Goal: Book appointment/travel/reservation

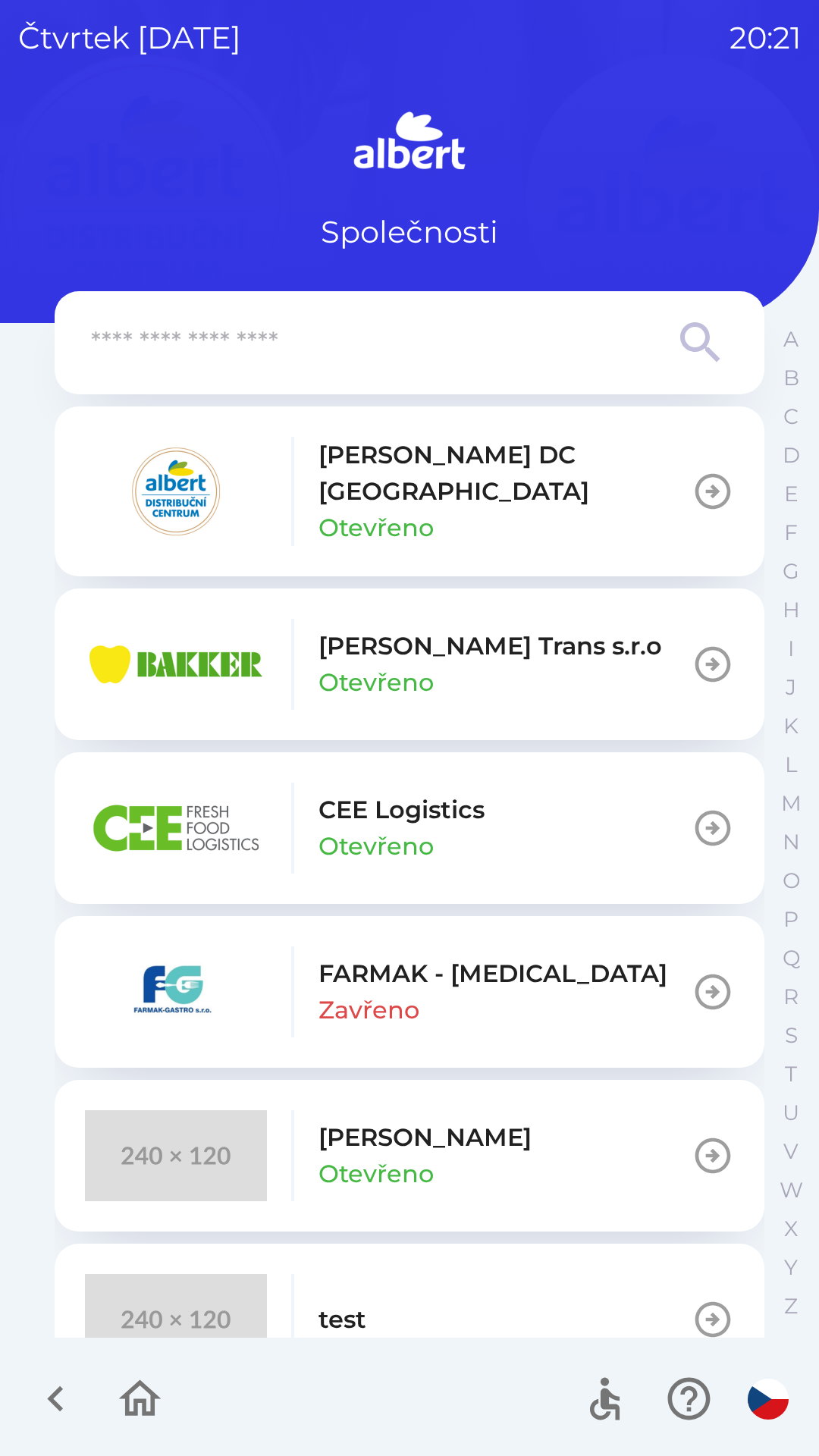
click at [338, 510] on p "Otevřeno" at bounding box center [375, 528] width 115 height 37
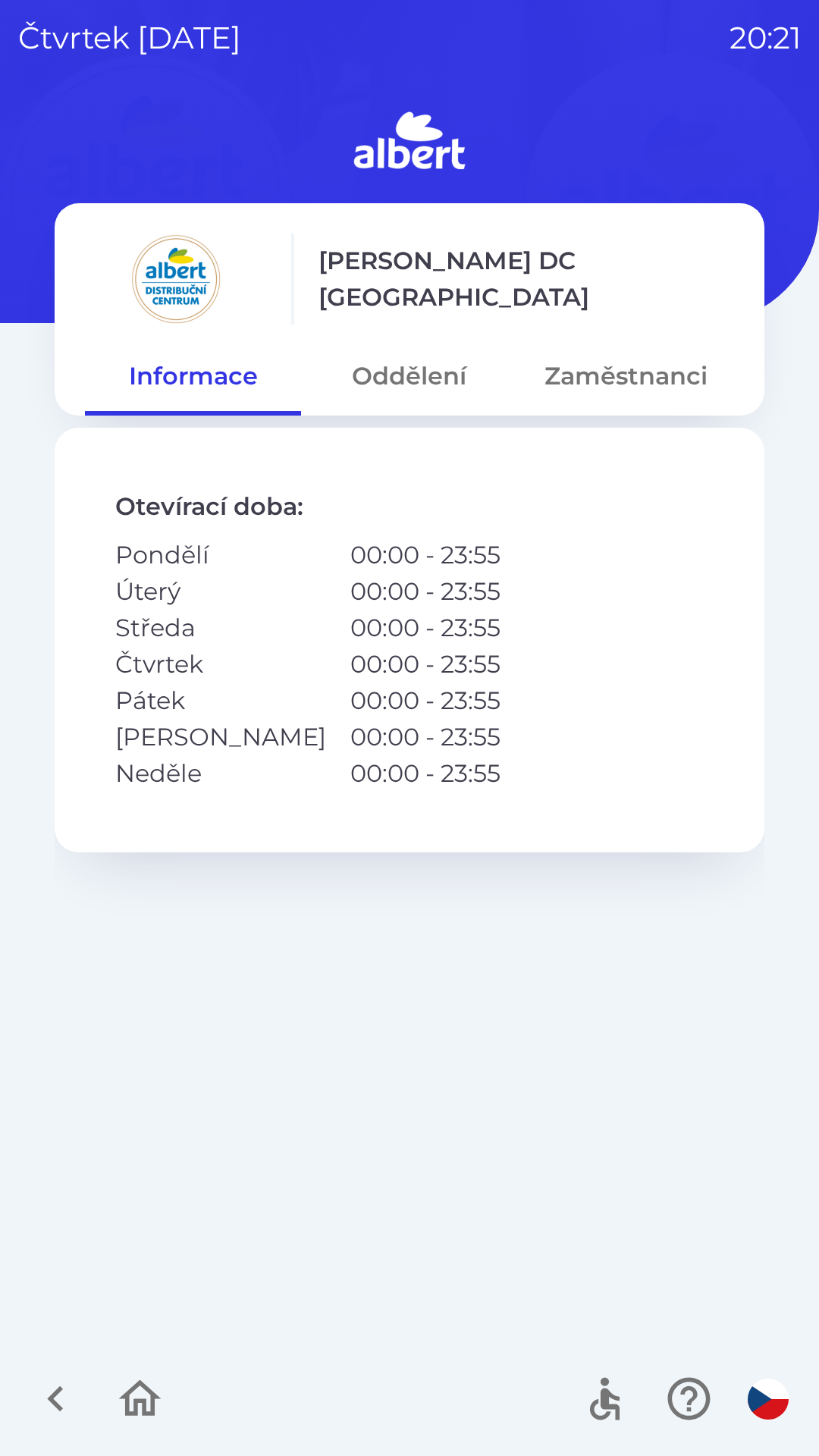
click at [399, 360] on button "Oddělení" at bounding box center [409, 376] width 216 height 55
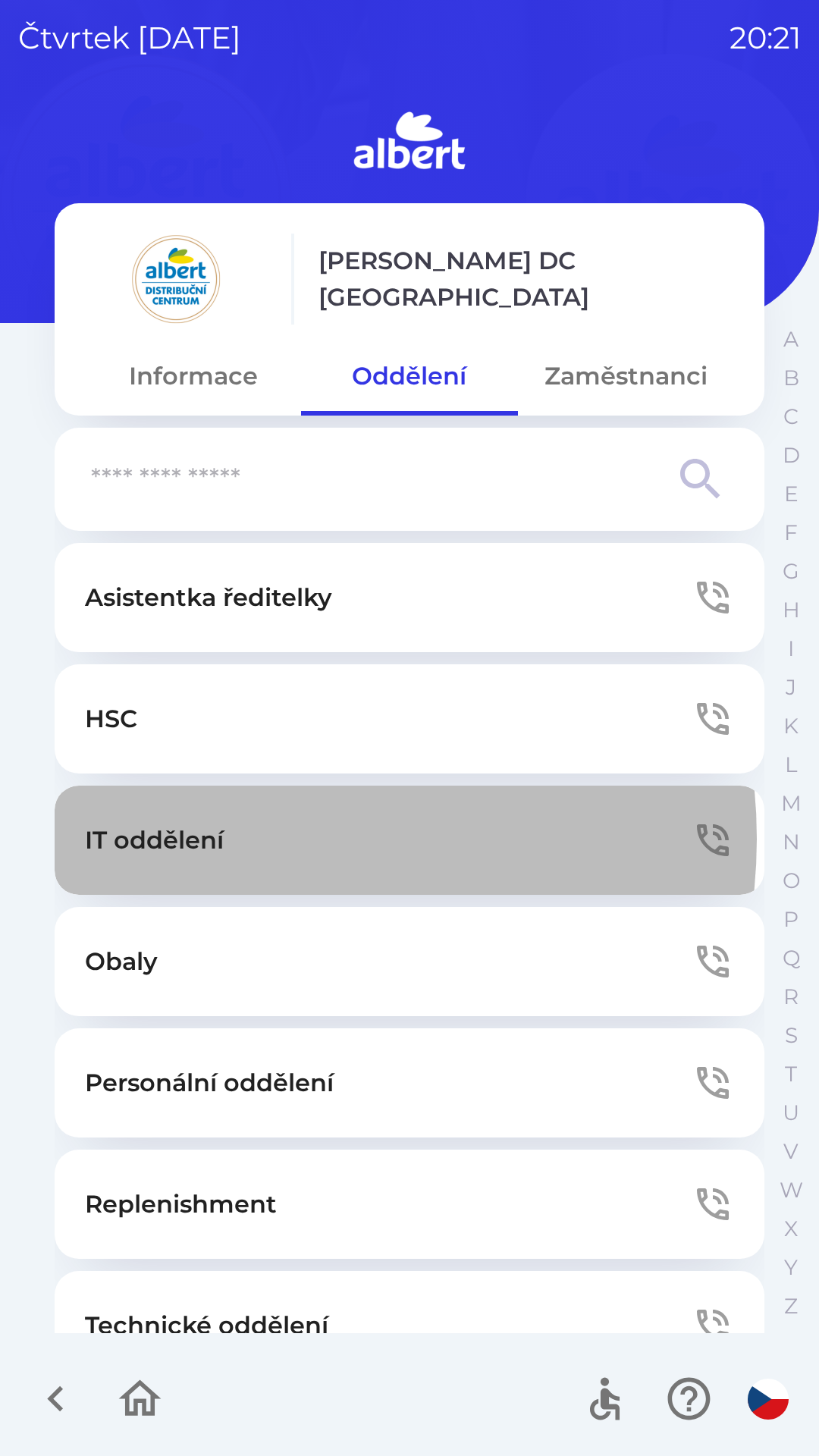
click at [242, 839] on button "IT oddělení" at bounding box center [410, 840] width 710 height 109
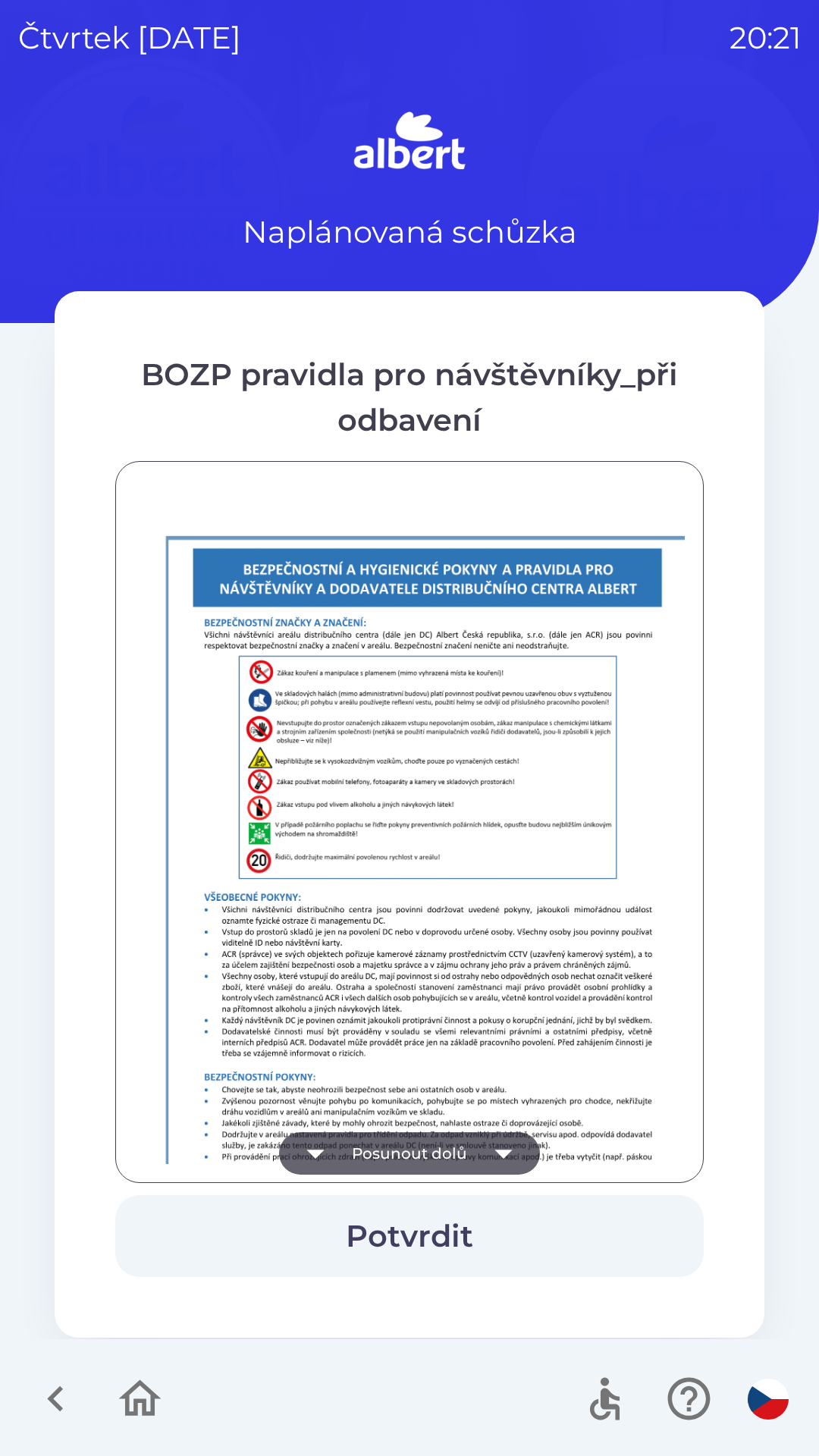
click at [471, 1220] on button "Potvrdit" at bounding box center [409, 1236] width 588 height 82
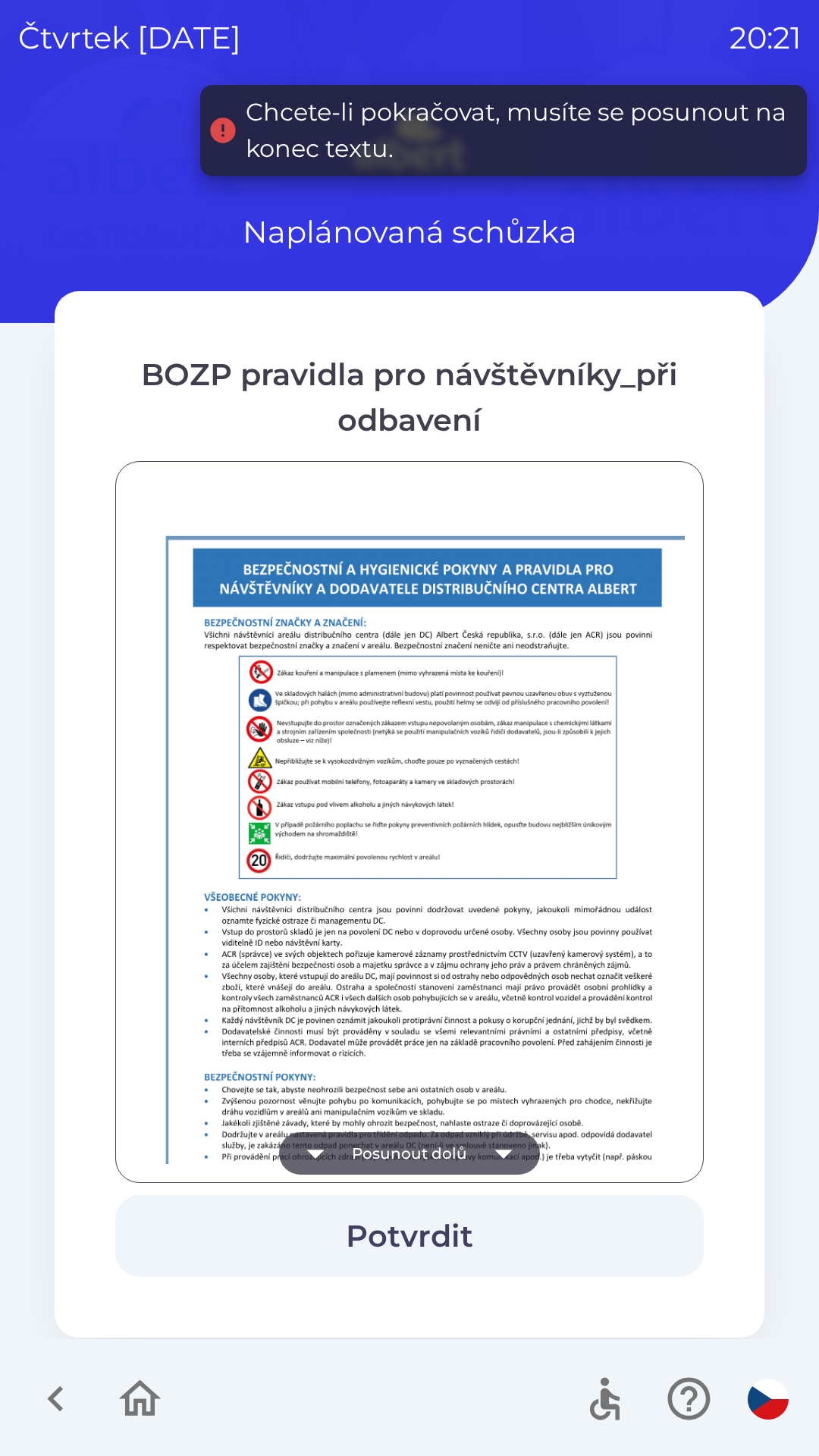
click at [475, 1157] on button "Posunout dolů" at bounding box center [410, 1154] width 261 height 42
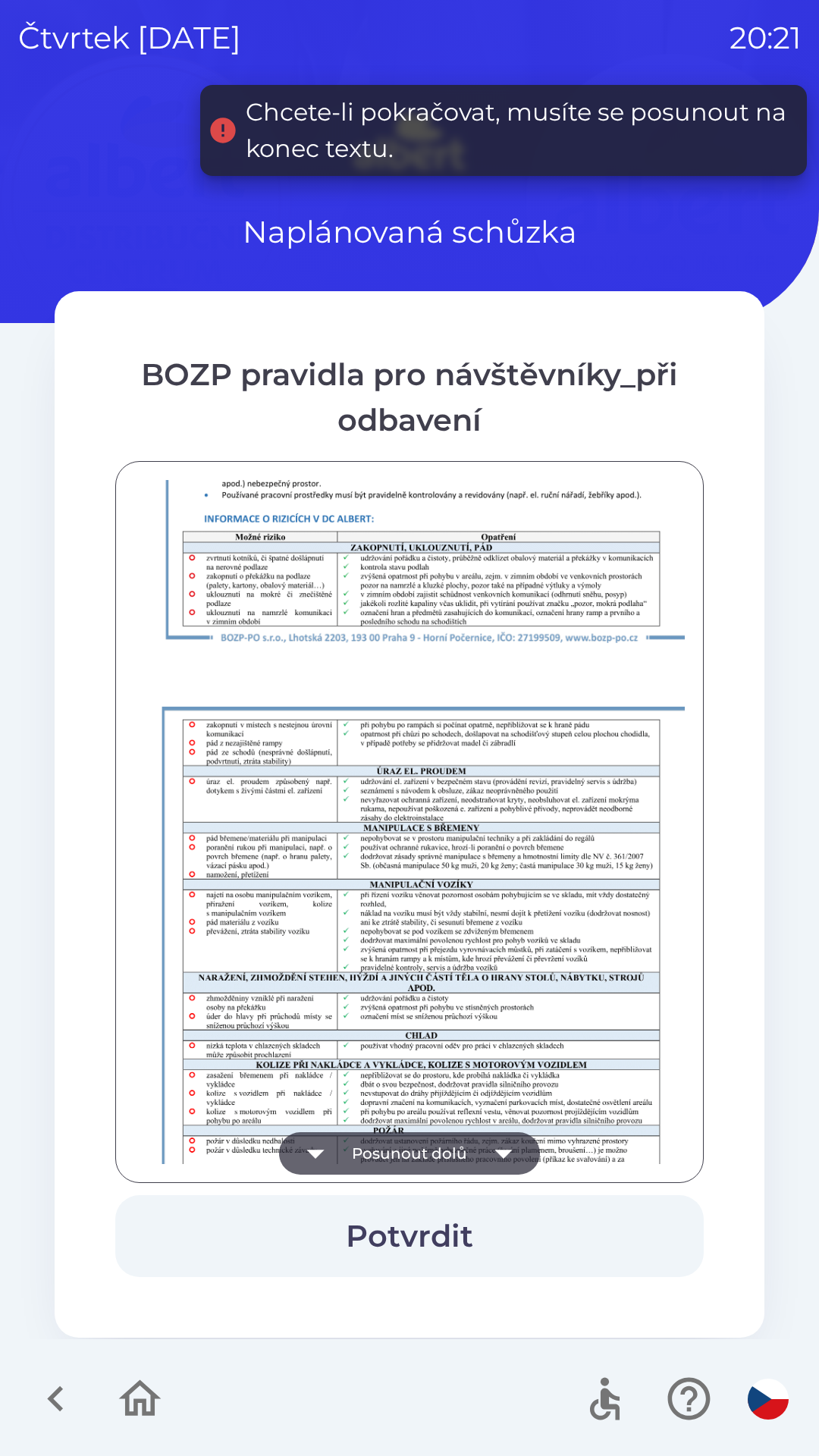
click at [477, 1148] on button "Posunout dolů" at bounding box center [410, 1154] width 261 height 42
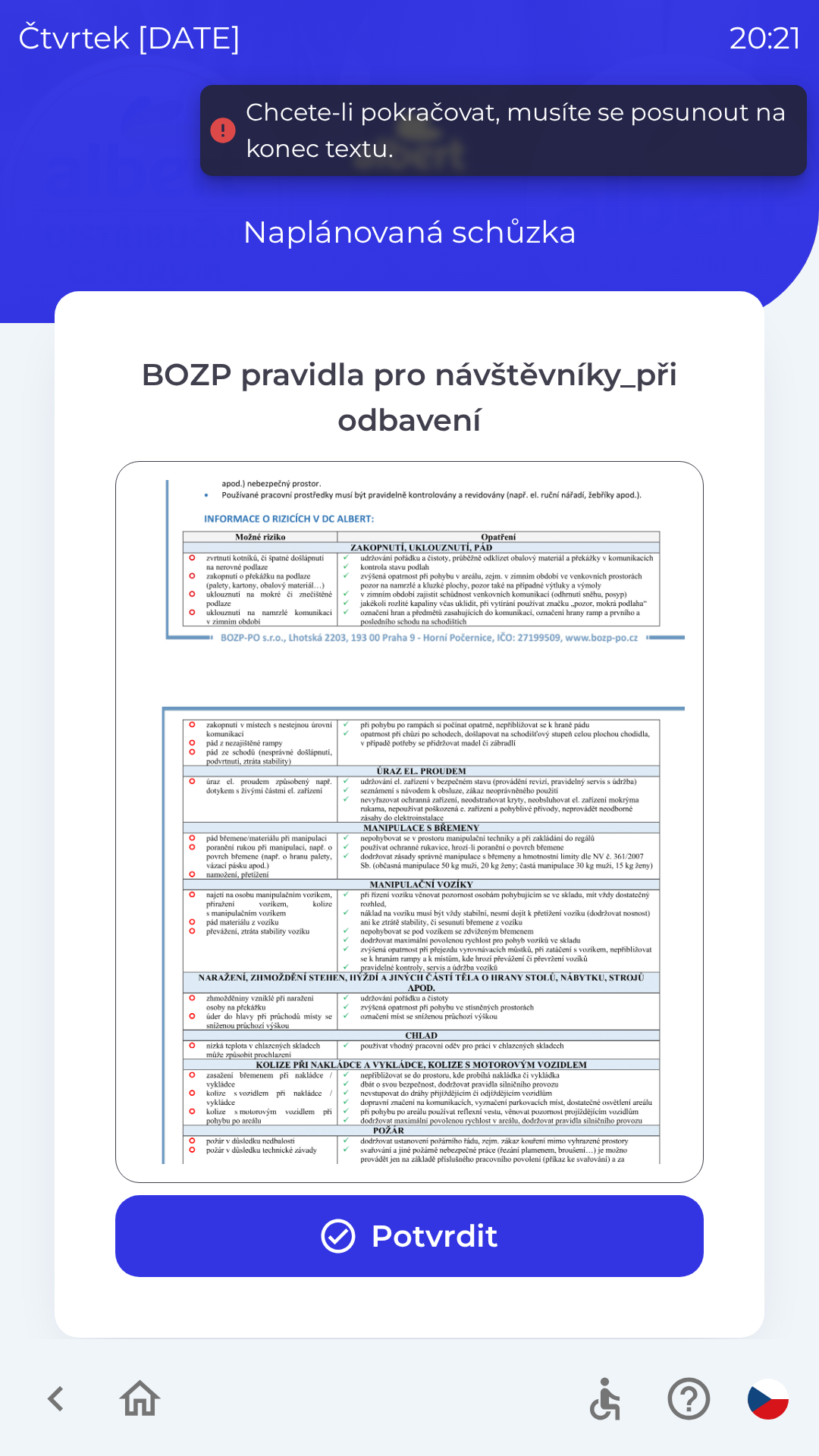
scroll to position [1064, 0]
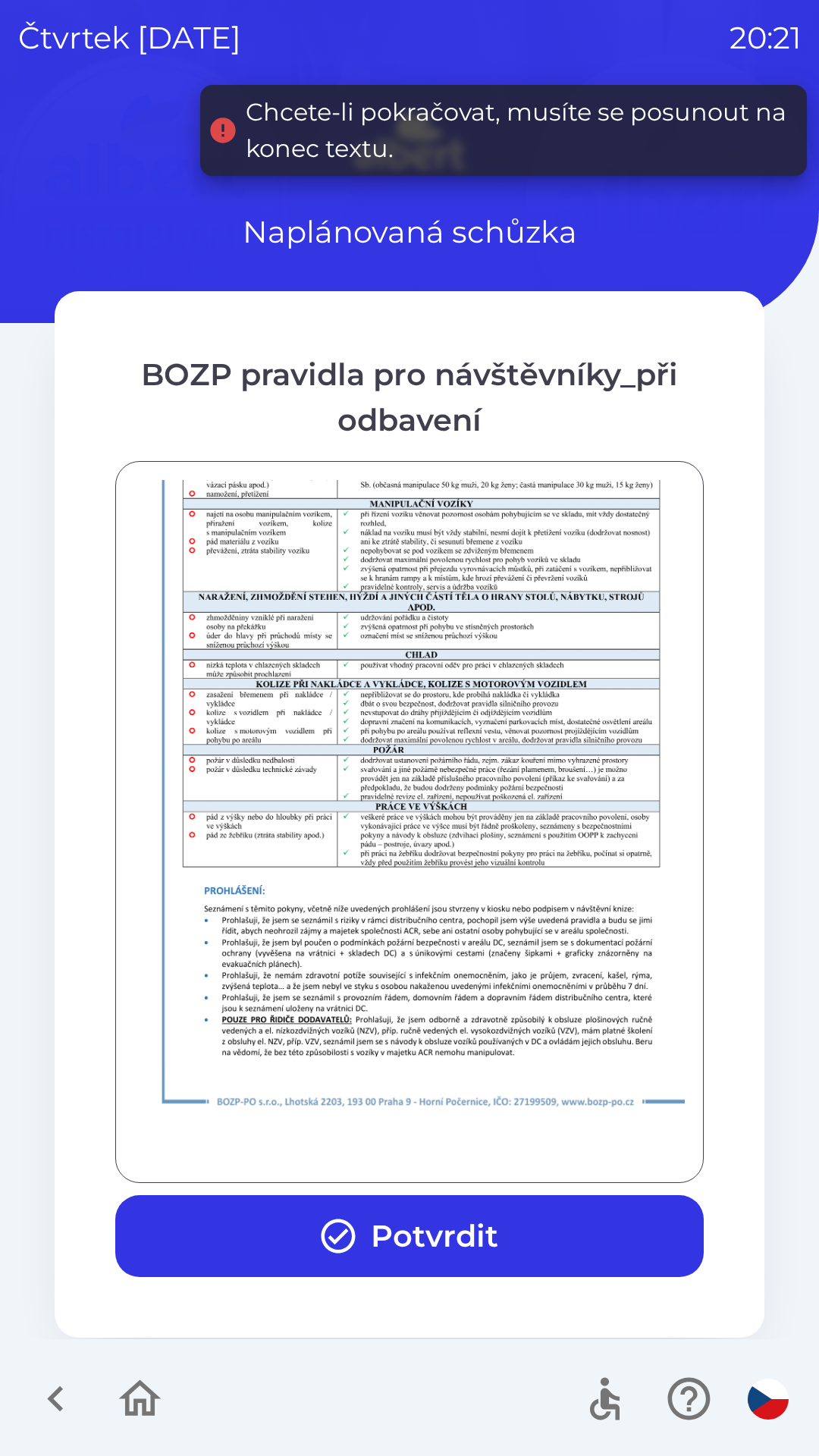
click at [480, 1146] on div at bounding box center [410, 821] width 550 height 684
click at [478, 1147] on div at bounding box center [410, 821] width 550 height 684
click at [492, 1209] on button "Potvrdit" at bounding box center [409, 1236] width 588 height 82
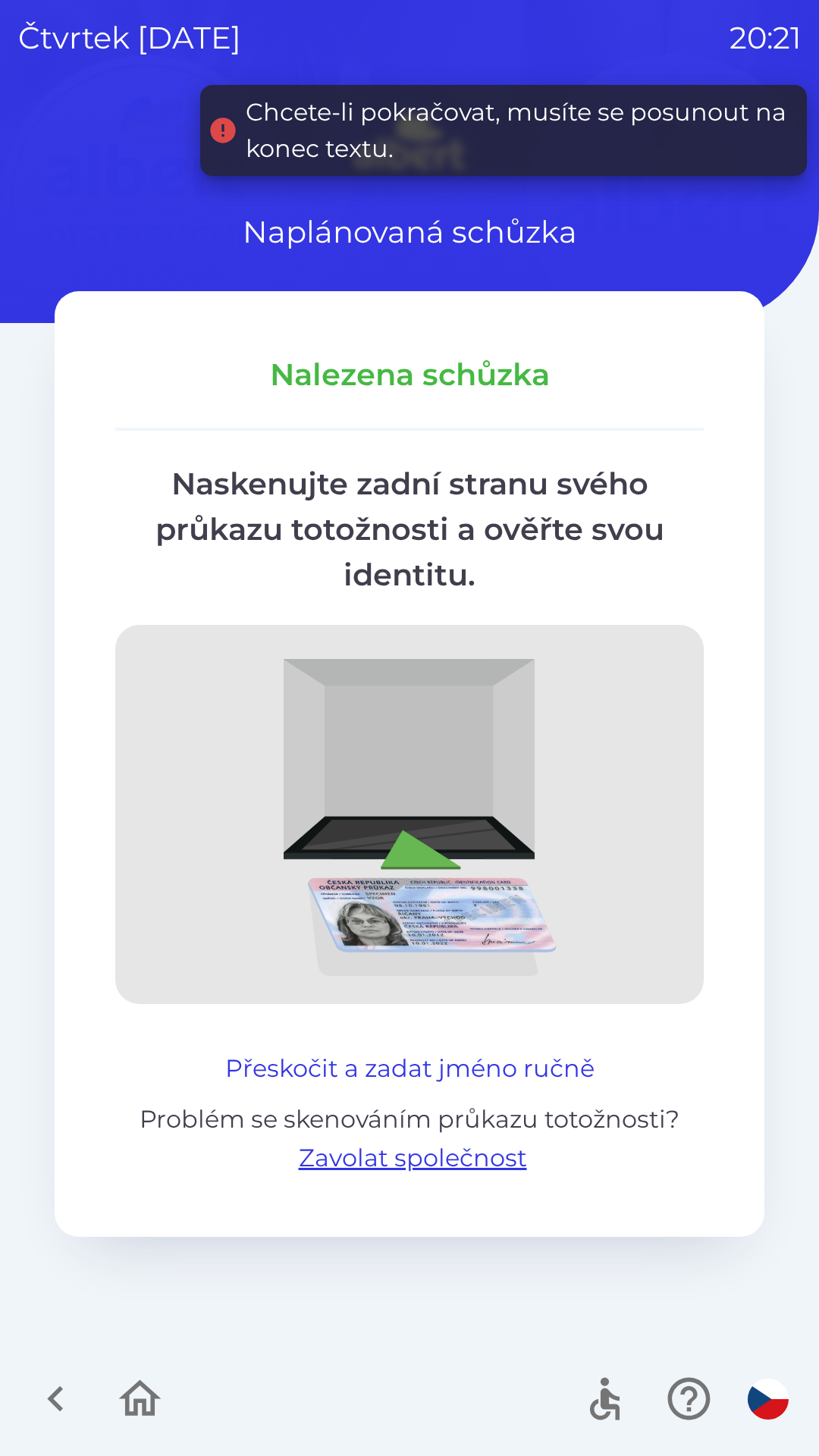
click at [553, 1068] on button "Přeskočit a zadat jméno ručně" at bounding box center [410, 1068] width 381 height 37
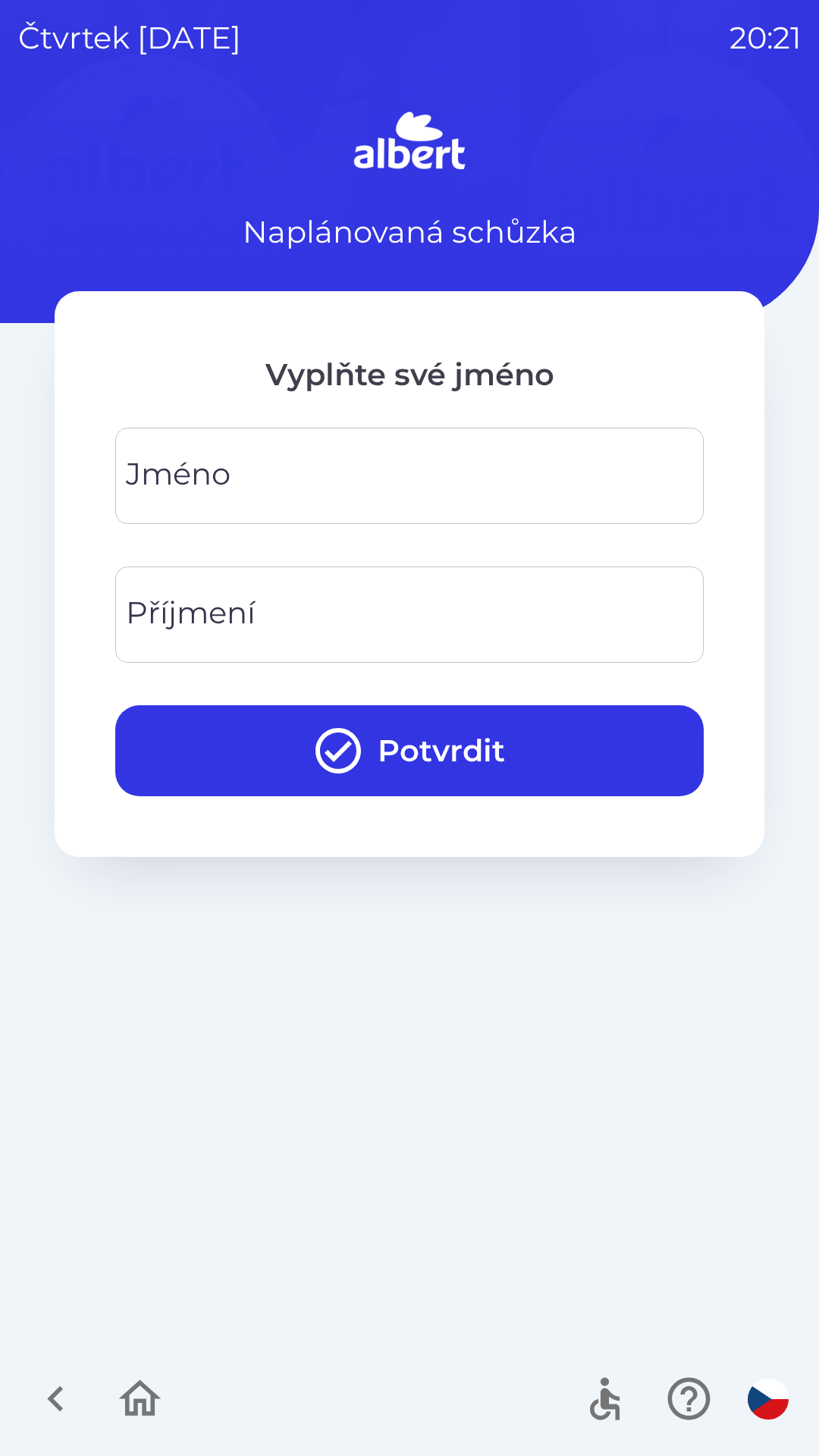
click at [370, 460] on input "Jméno" at bounding box center [410, 475] width 552 height 60
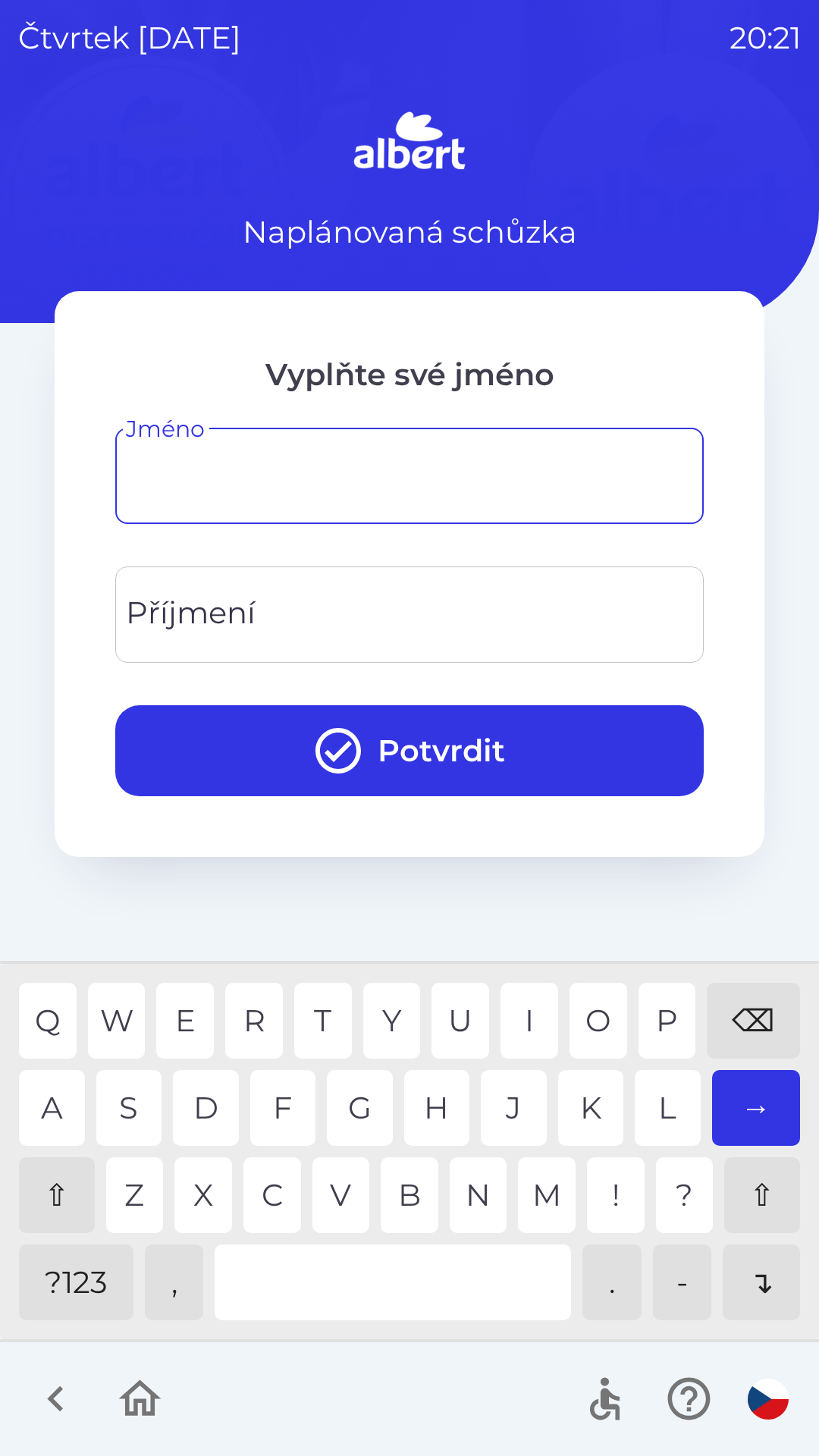
click at [55, 1185] on div "⇧" at bounding box center [56, 1195] width 76 height 76
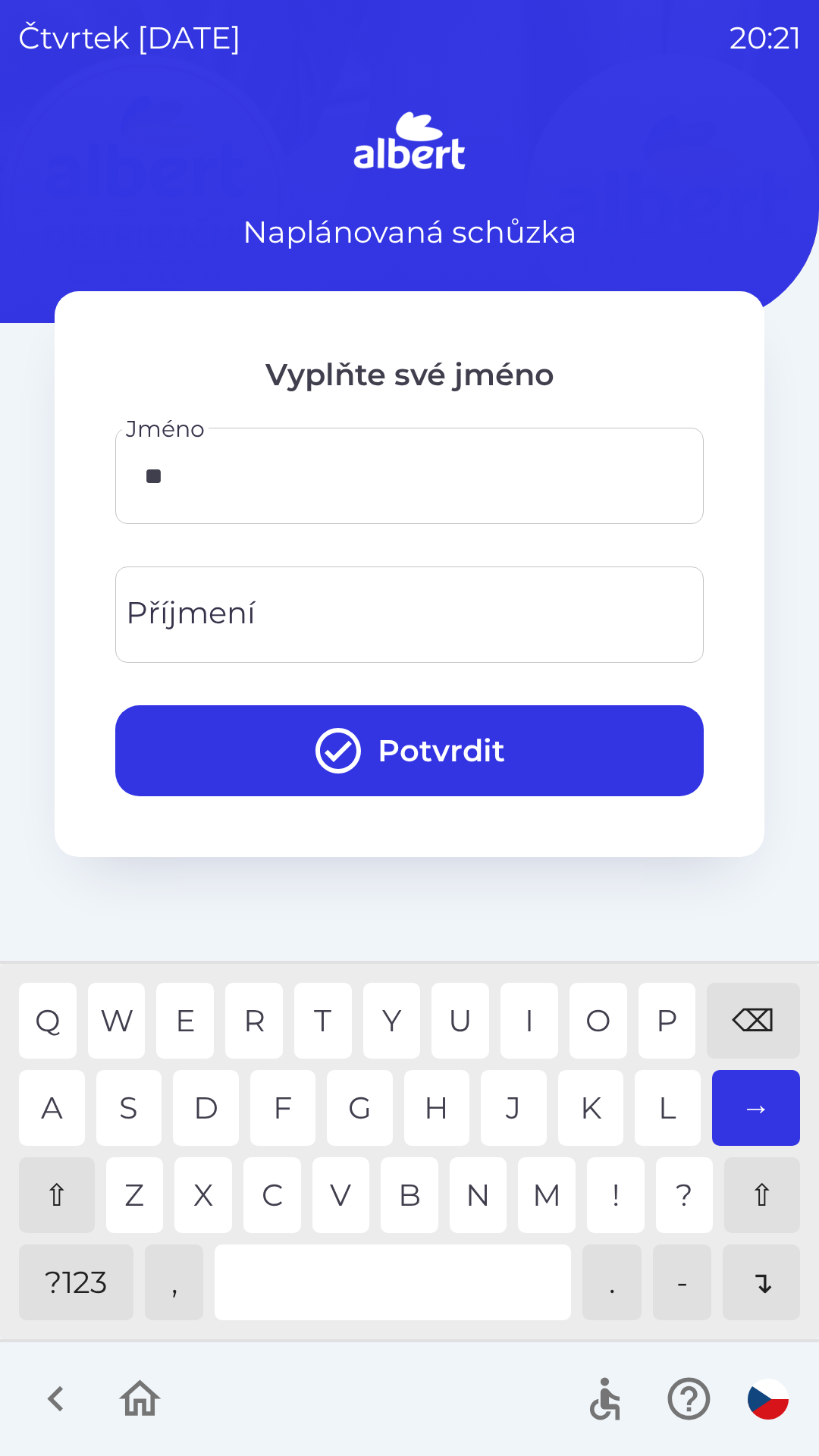
click at [42, 1092] on div "A" at bounding box center [52, 1107] width 66 height 76
type input "***"
click at [474, 1189] on div "N" at bounding box center [478, 1195] width 58 height 76
click at [309, 619] on input "Příjmení" at bounding box center [410, 614] width 552 height 60
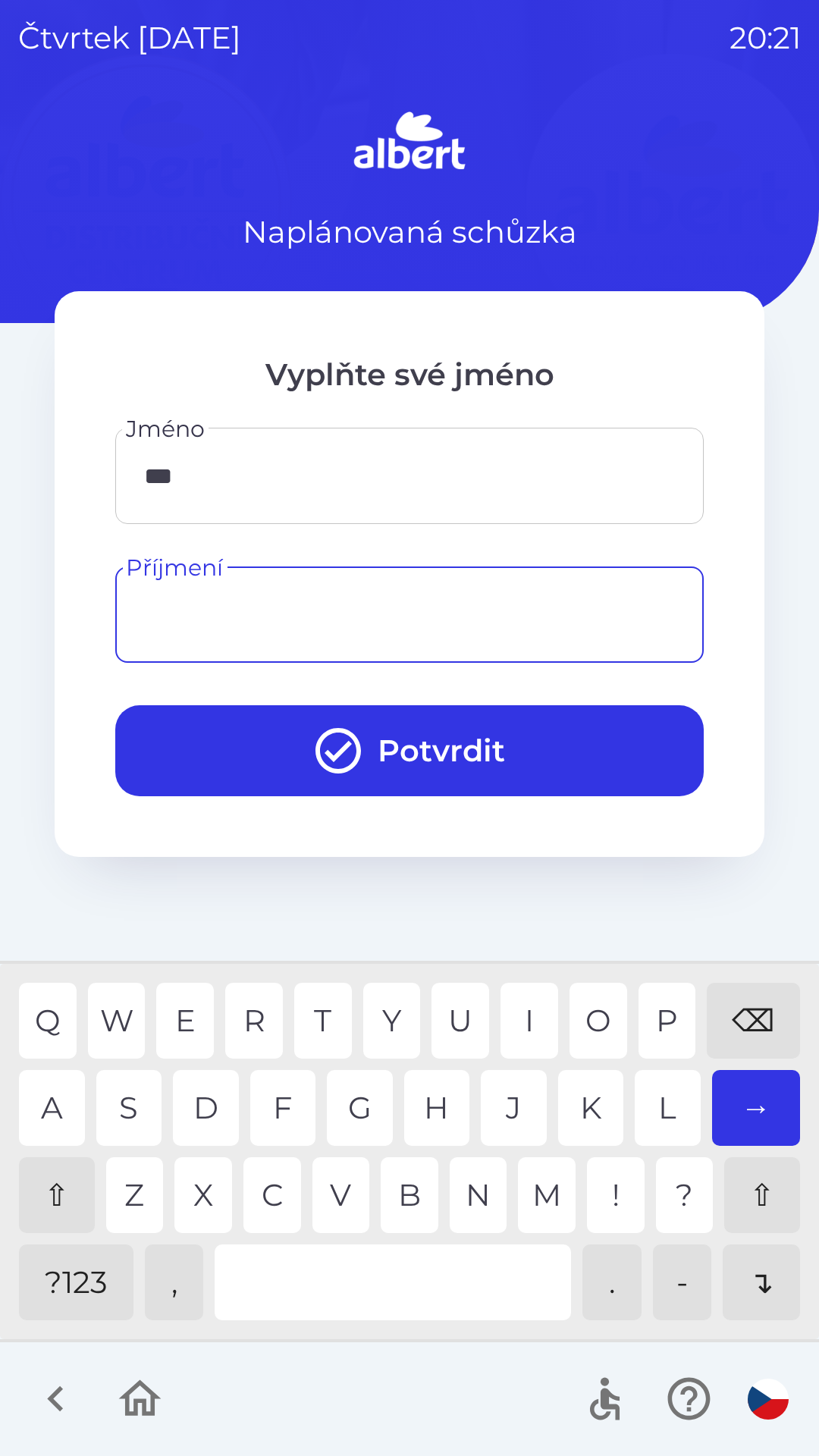
click at [48, 1187] on div "⇧" at bounding box center [56, 1195] width 76 height 76
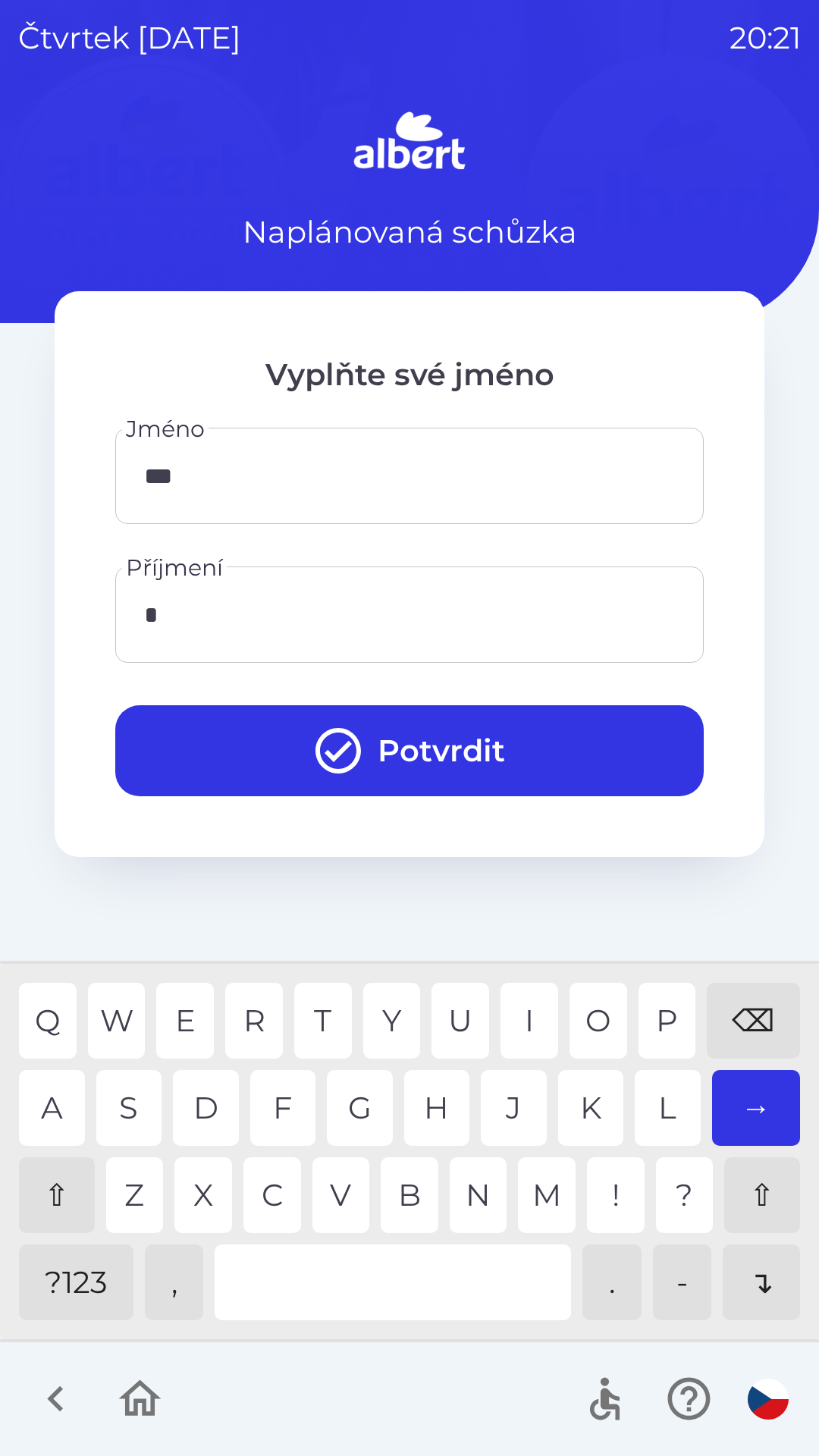
click at [320, 1009] on div "T" at bounding box center [323, 1020] width 58 height 76
click at [644, 1114] on div "L" at bounding box center [667, 1107] width 66 height 76
click at [185, 1004] on div "E" at bounding box center [185, 1020] width 58 height 76
click at [753, 1018] on div "⌫" at bounding box center [753, 1020] width 93 height 76
click at [757, 1007] on div "⌫" at bounding box center [753, 1020] width 93 height 76
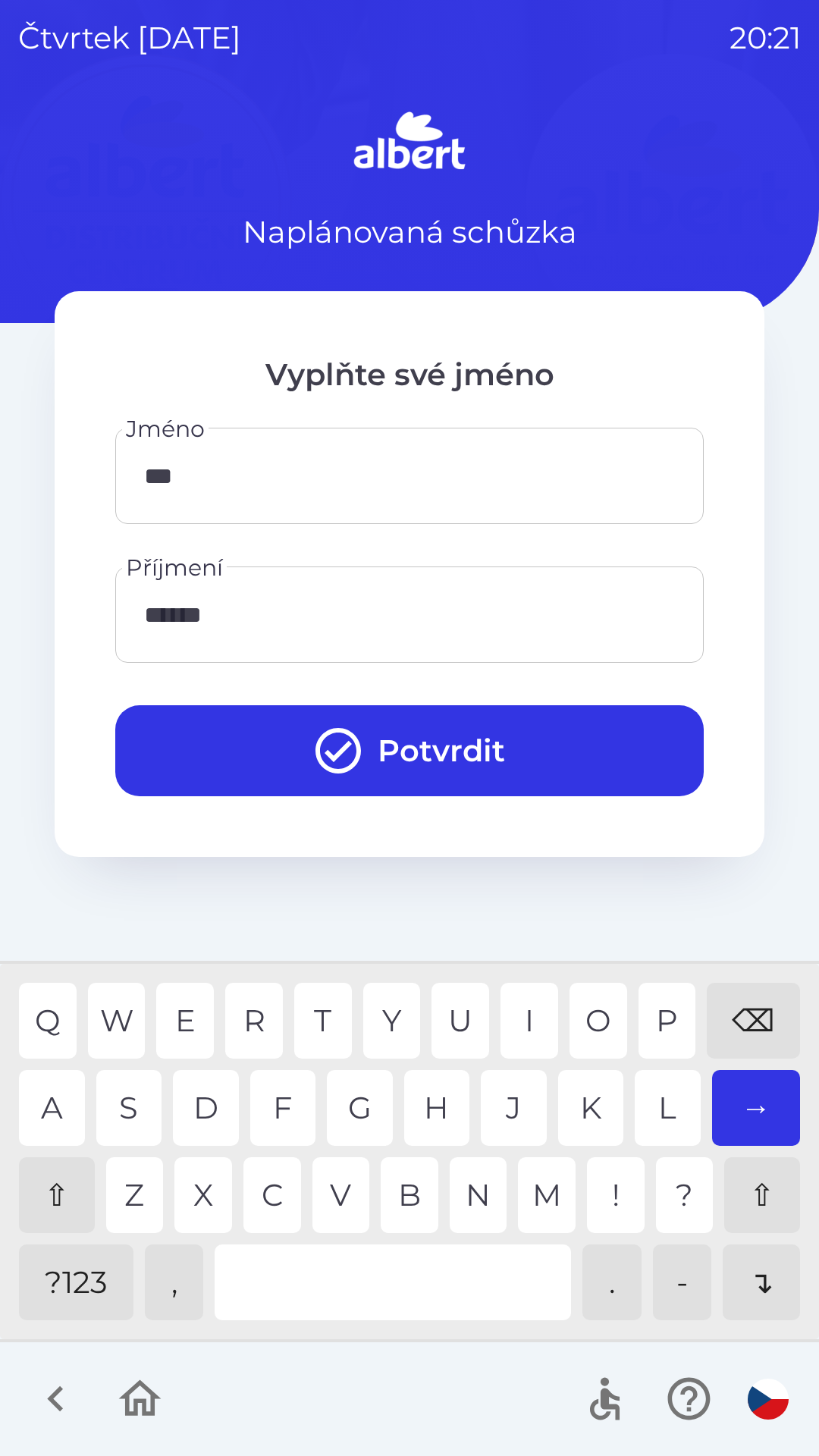
type input "*******"
click at [598, 1096] on div "K" at bounding box center [591, 1107] width 66 height 76
click at [412, 760] on button "Potvrdit" at bounding box center [409, 750] width 588 height 91
